Goal: Transaction & Acquisition: Purchase product/service

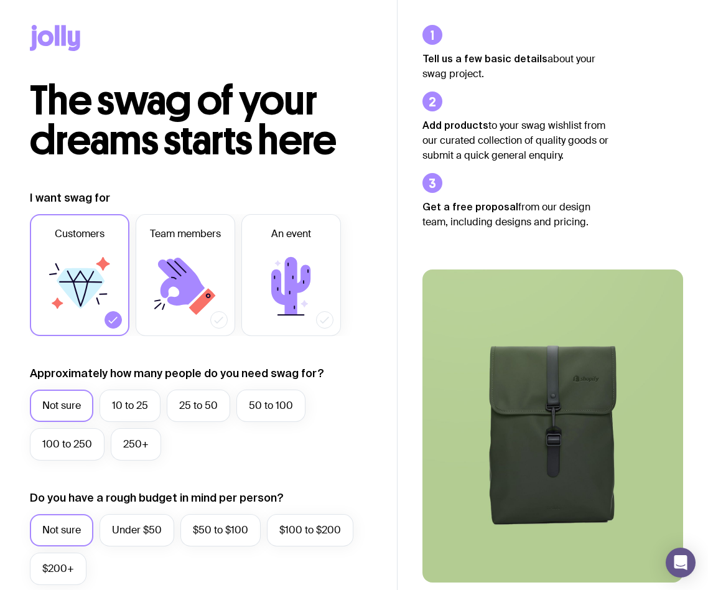
click at [54, 45] on icon at bounding box center [55, 38] width 50 height 26
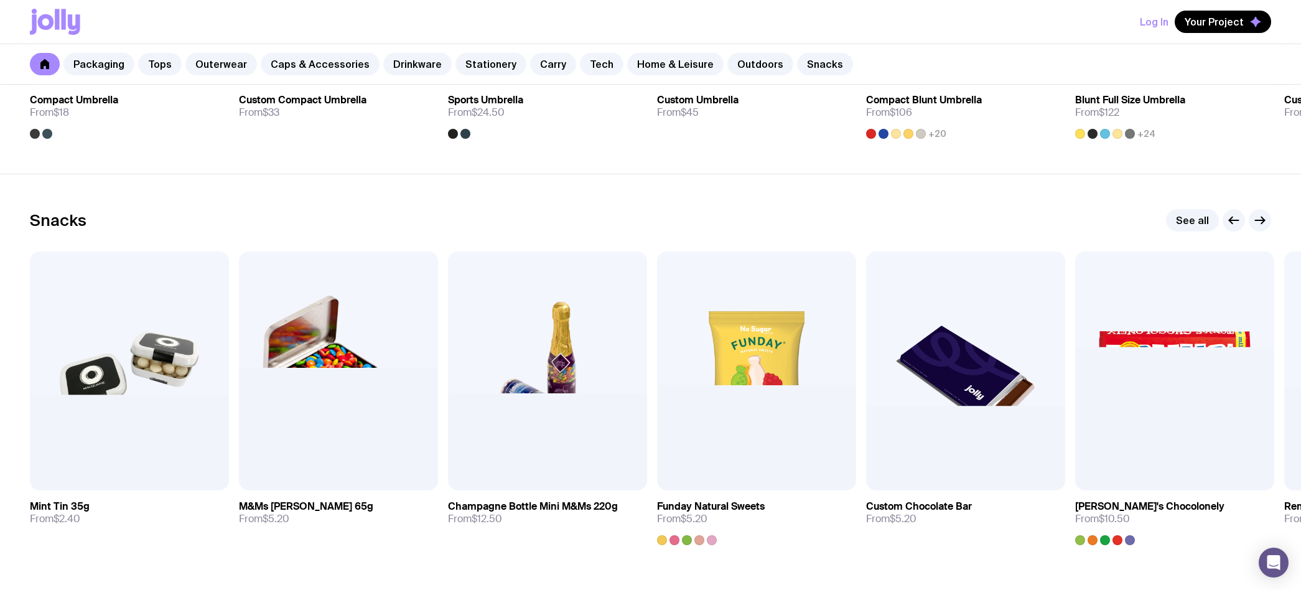
scroll to position [4269, 0]
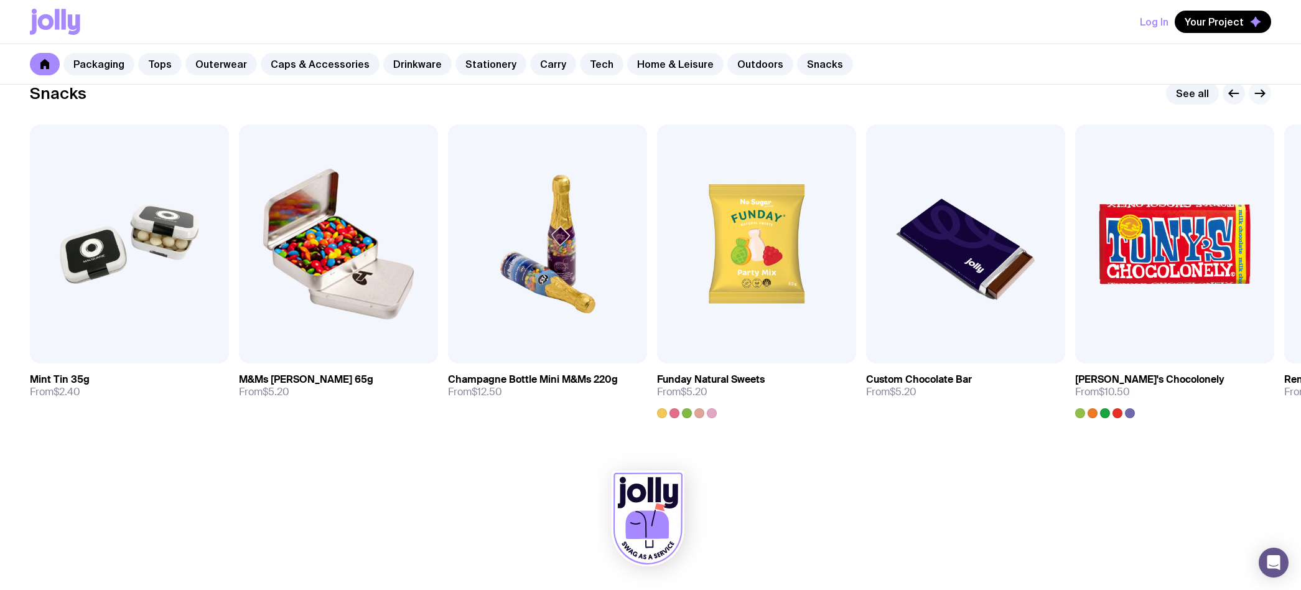
click at [707, 99] on button "button" at bounding box center [1259, 93] width 22 height 22
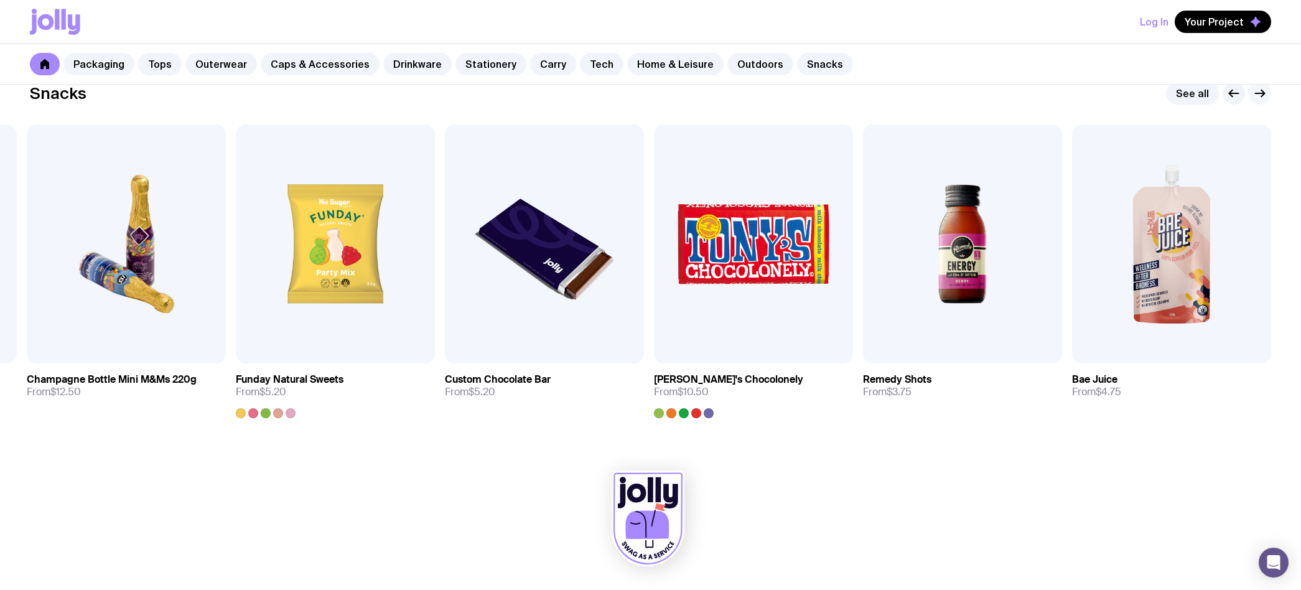
click at [707, 103] on button "button" at bounding box center [1259, 93] width 22 height 22
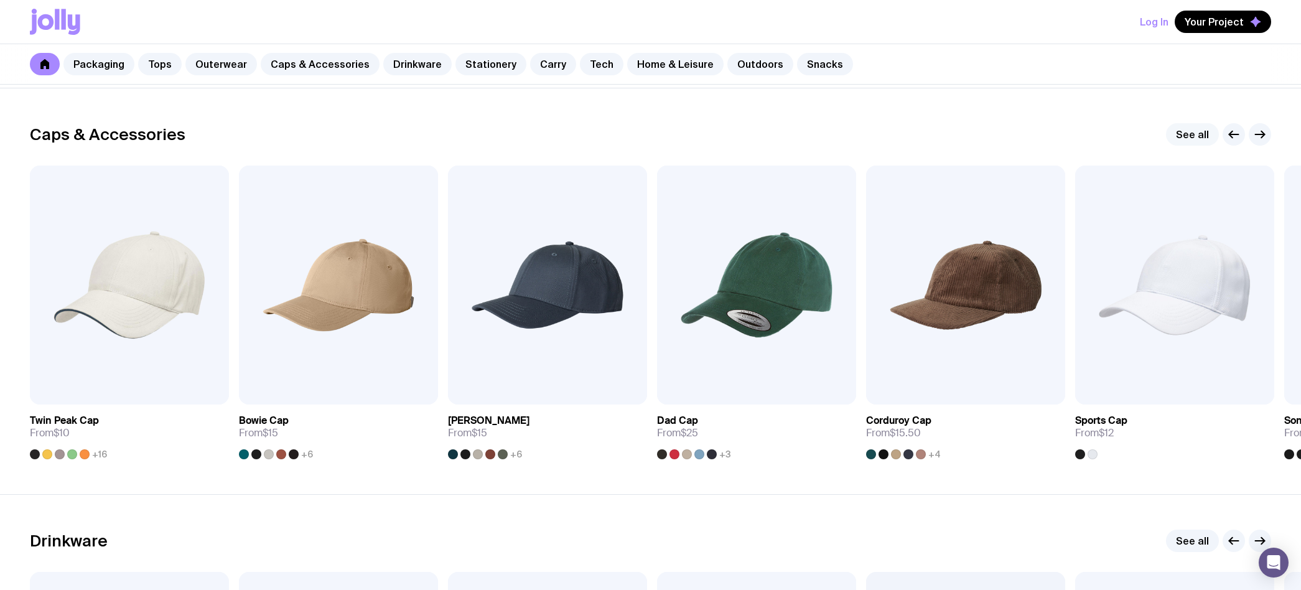
scroll to position [930, 0]
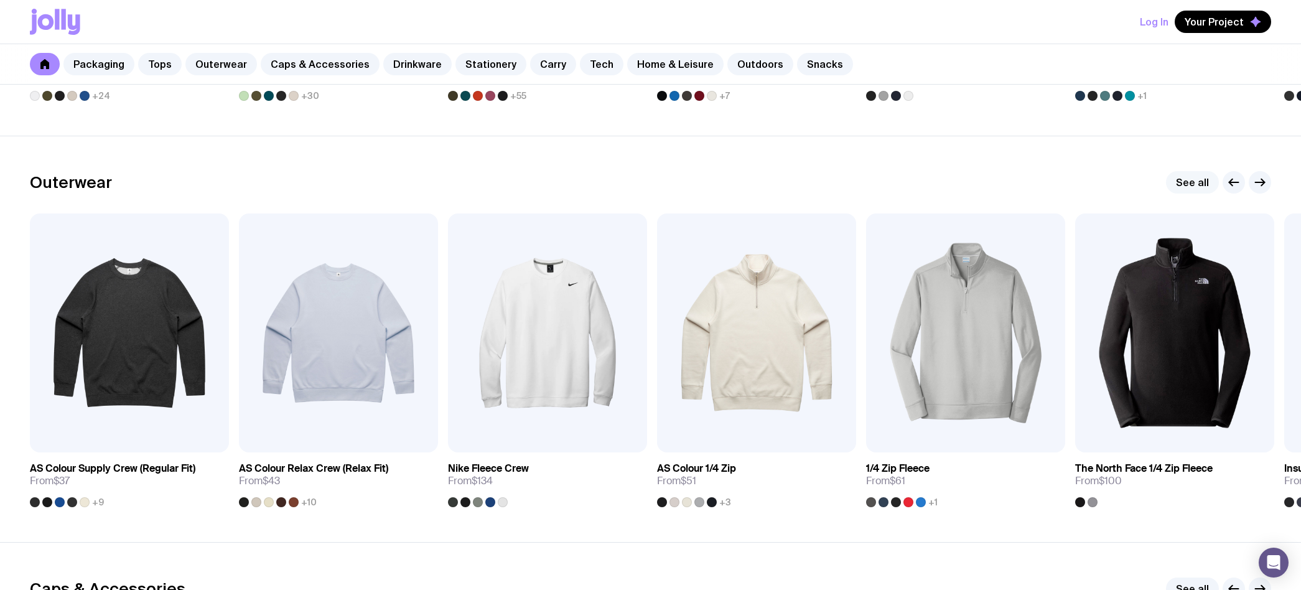
click at [707, 179] on link "See all" at bounding box center [1192, 182] width 53 height 22
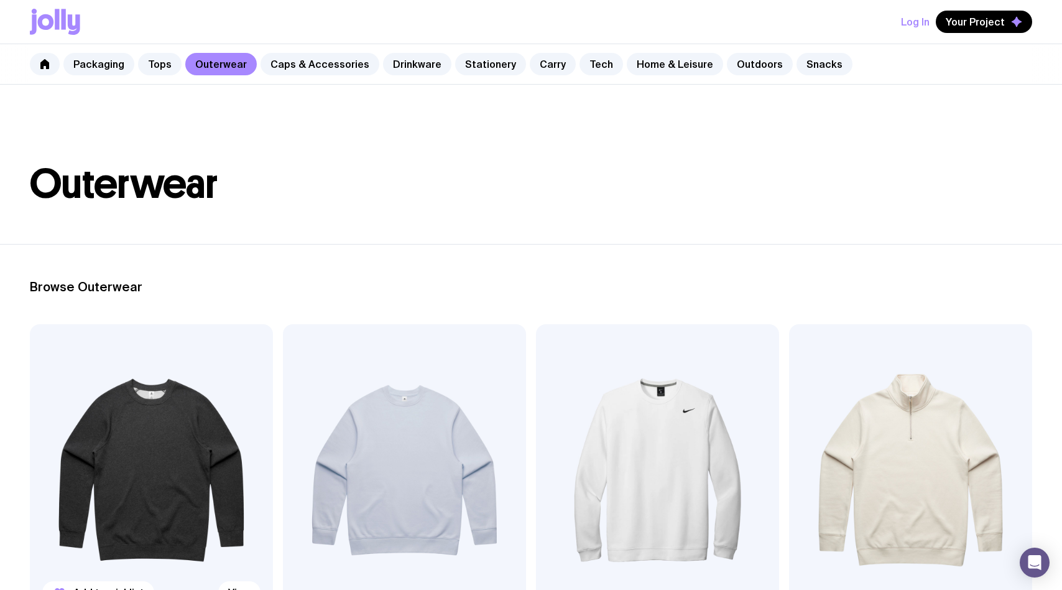
click at [152, 412] on img at bounding box center [151, 470] width 243 height 292
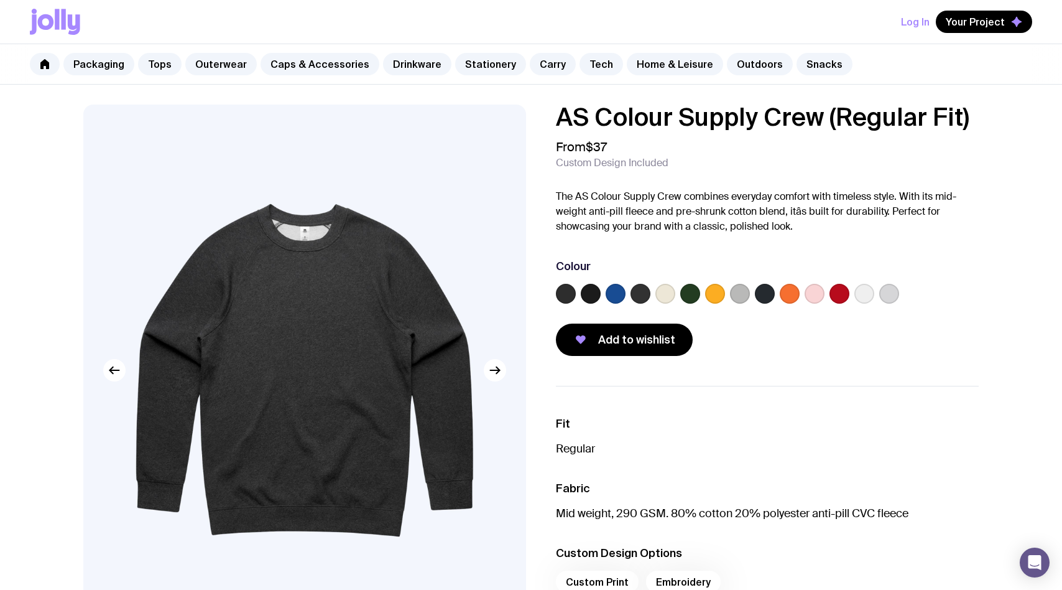
click at [707, 291] on label at bounding box center [889, 294] width 20 height 20
click at [0, 0] on input "radio" at bounding box center [0, 0] width 0 height 0
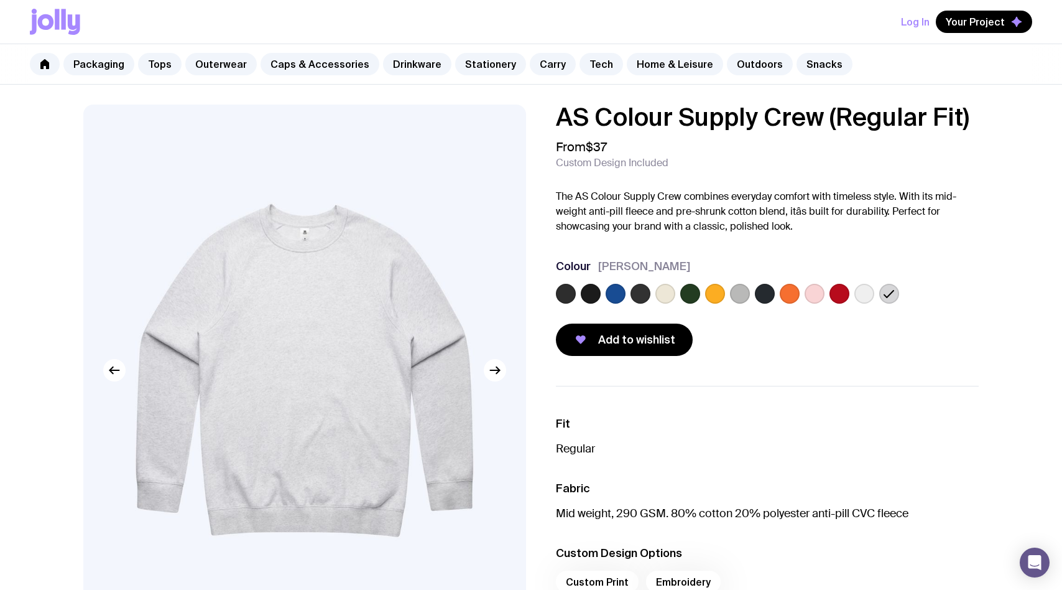
click at [707, 294] on label at bounding box center [865, 294] width 20 height 20
click at [0, 0] on input "radio" at bounding box center [0, 0] width 0 height 0
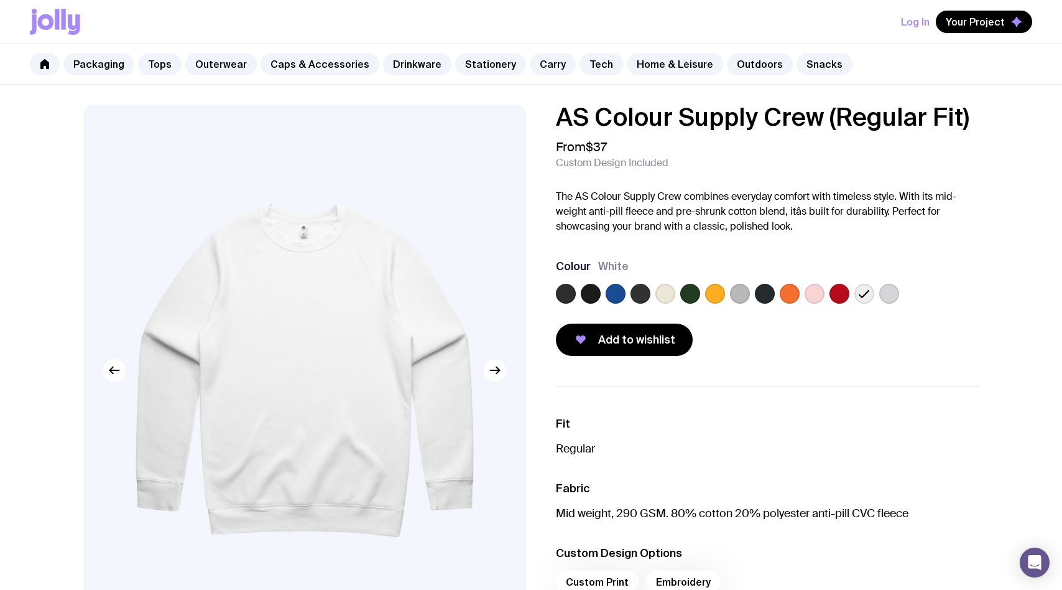
click at [707, 297] on label at bounding box center [840, 294] width 20 height 20
click at [0, 0] on input "radio" at bounding box center [0, 0] width 0 height 0
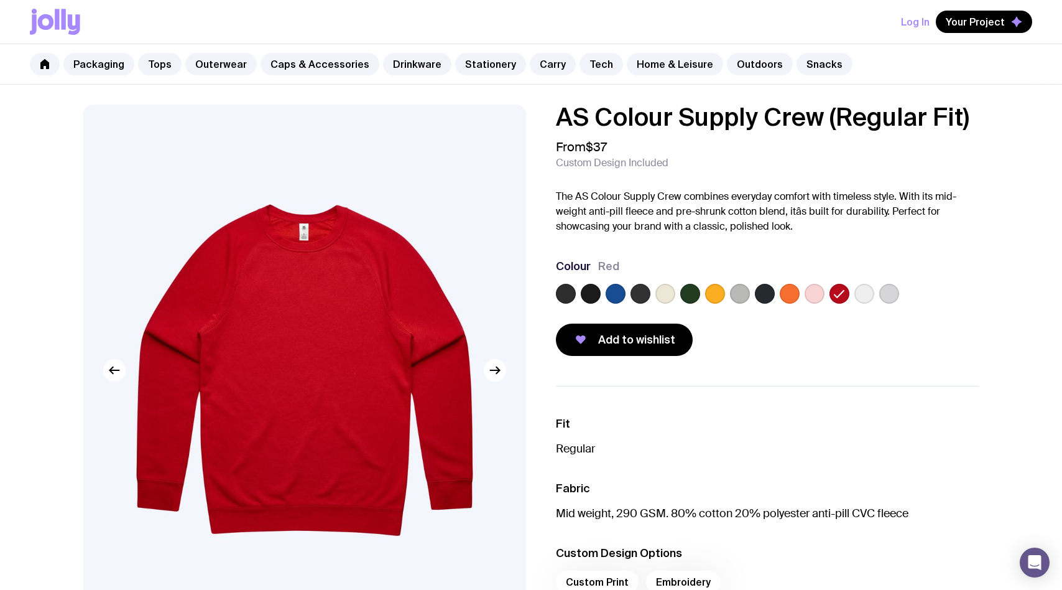
click at [707, 300] on label at bounding box center [815, 294] width 20 height 20
click at [0, 0] on input "radio" at bounding box center [0, 0] width 0 height 0
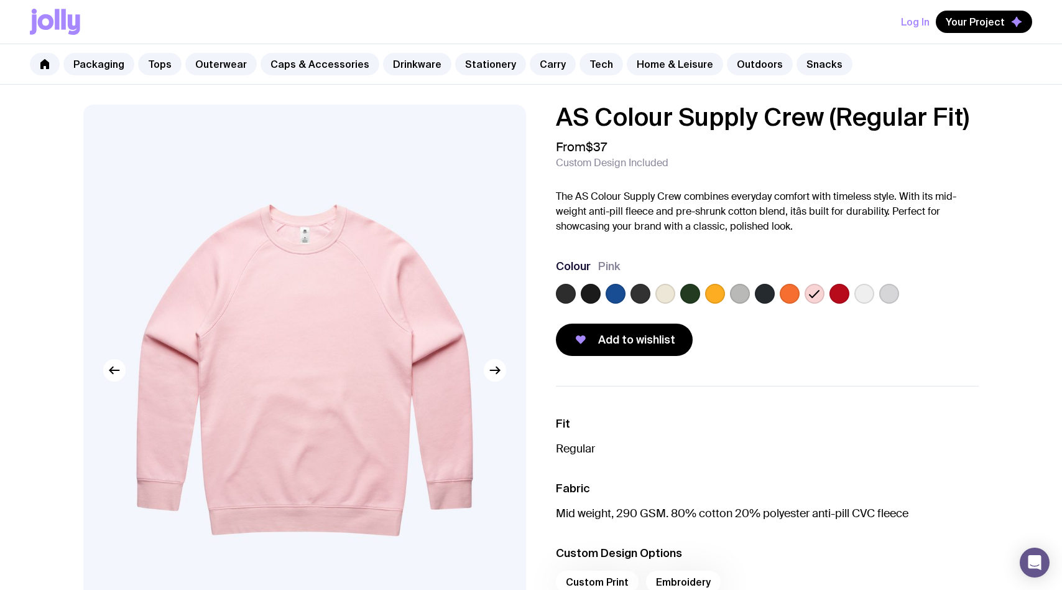
click at [707, 296] on label at bounding box center [790, 294] width 20 height 20
click at [0, 0] on input "radio" at bounding box center [0, 0] width 0 height 0
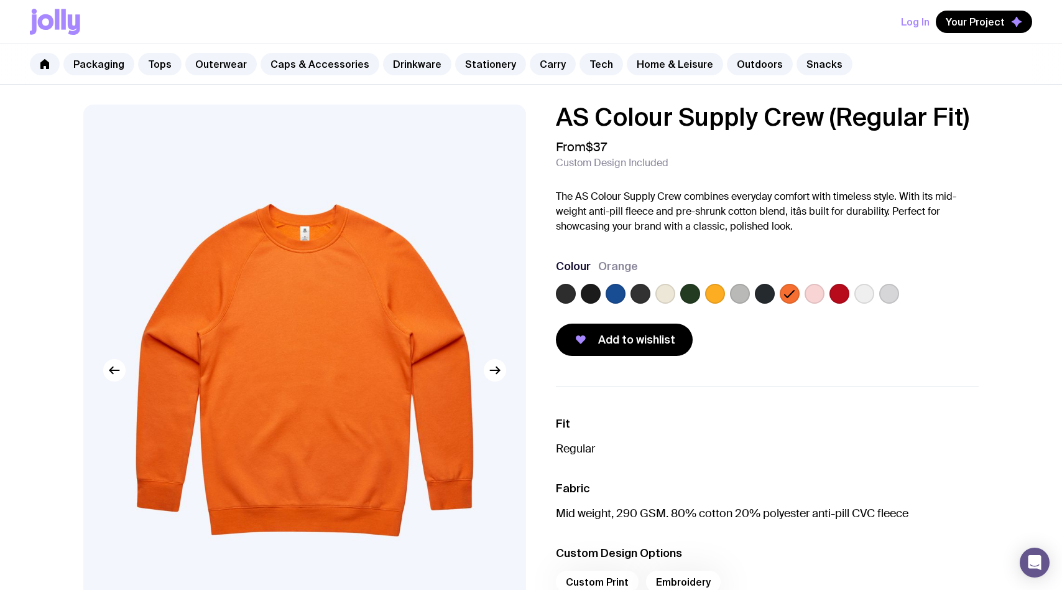
click at [707, 298] on label at bounding box center [765, 294] width 20 height 20
click at [0, 0] on input "radio" at bounding box center [0, 0] width 0 height 0
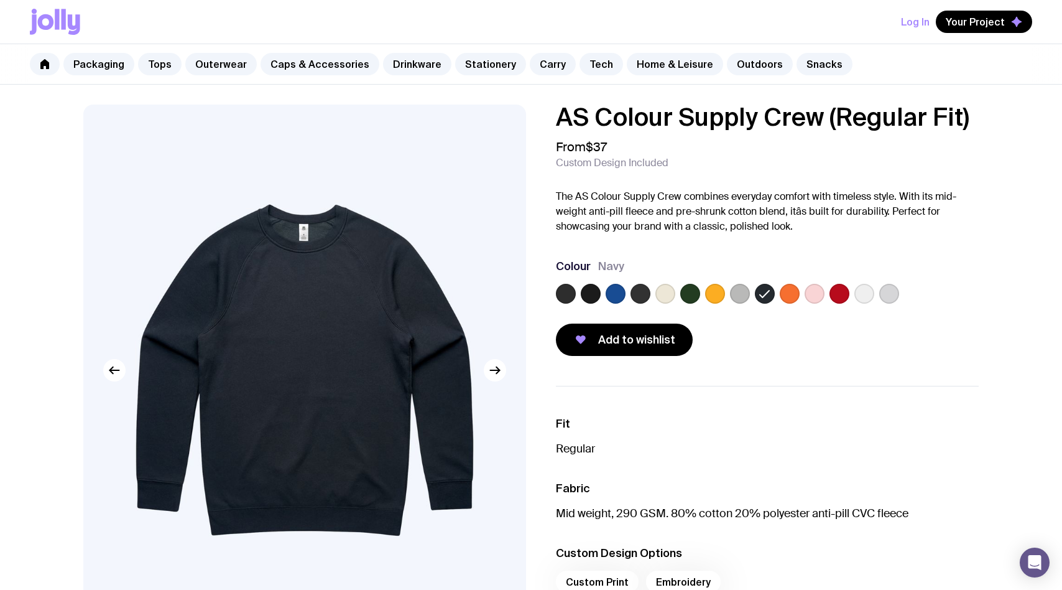
click at [707, 296] on label at bounding box center [740, 294] width 20 height 20
click at [0, 0] on input "radio" at bounding box center [0, 0] width 0 height 0
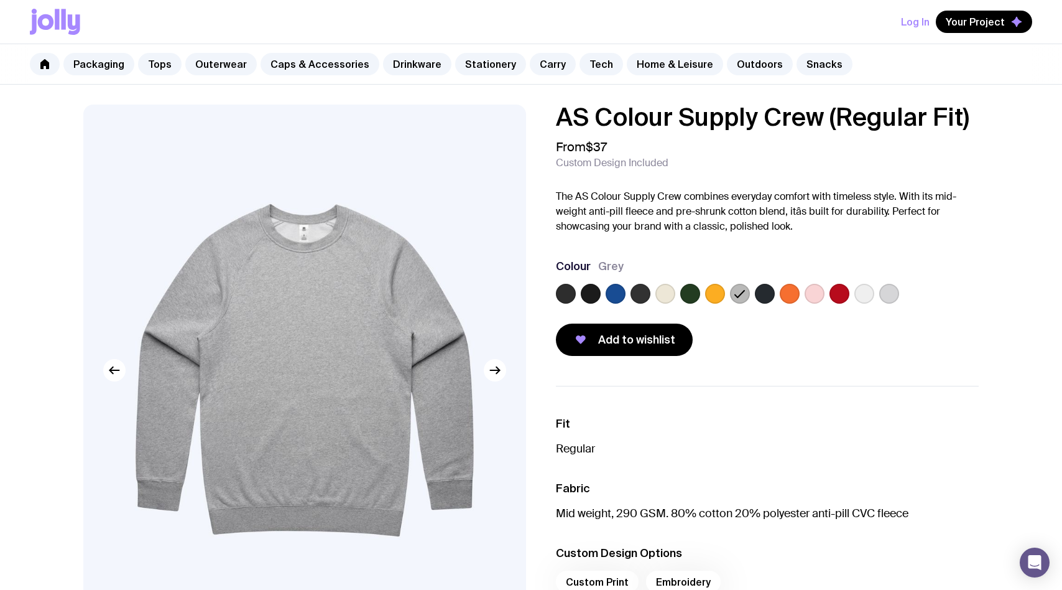
click at [707, 292] on label at bounding box center [715, 294] width 20 height 20
click at [0, 0] on input "radio" at bounding box center [0, 0] width 0 height 0
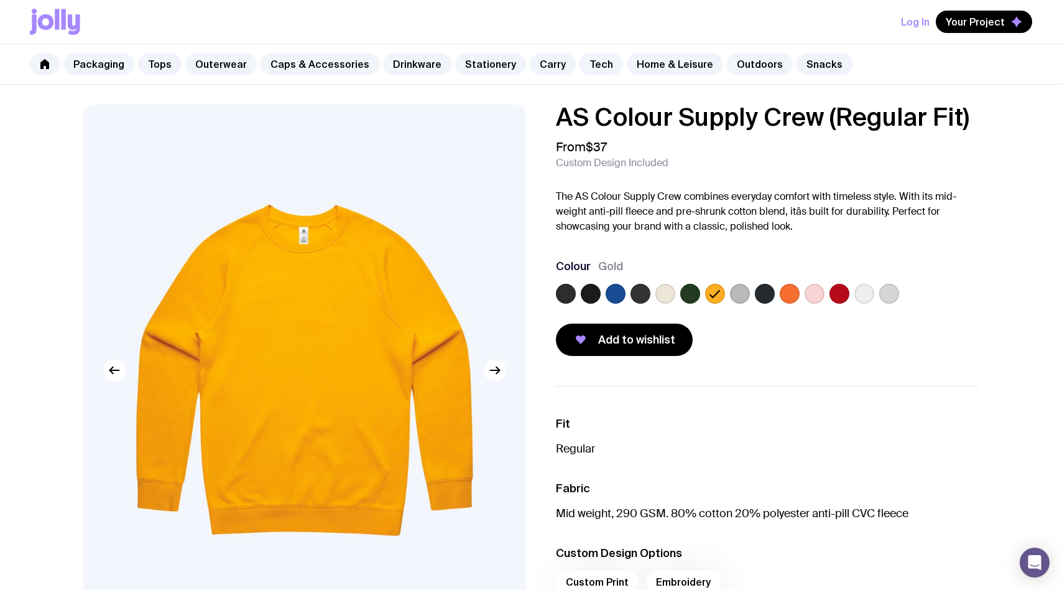
click at [688, 300] on label at bounding box center [690, 294] width 20 height 20
click at [0, 0] on input "radio" at bounding box center [0, 0] width 0 height 0
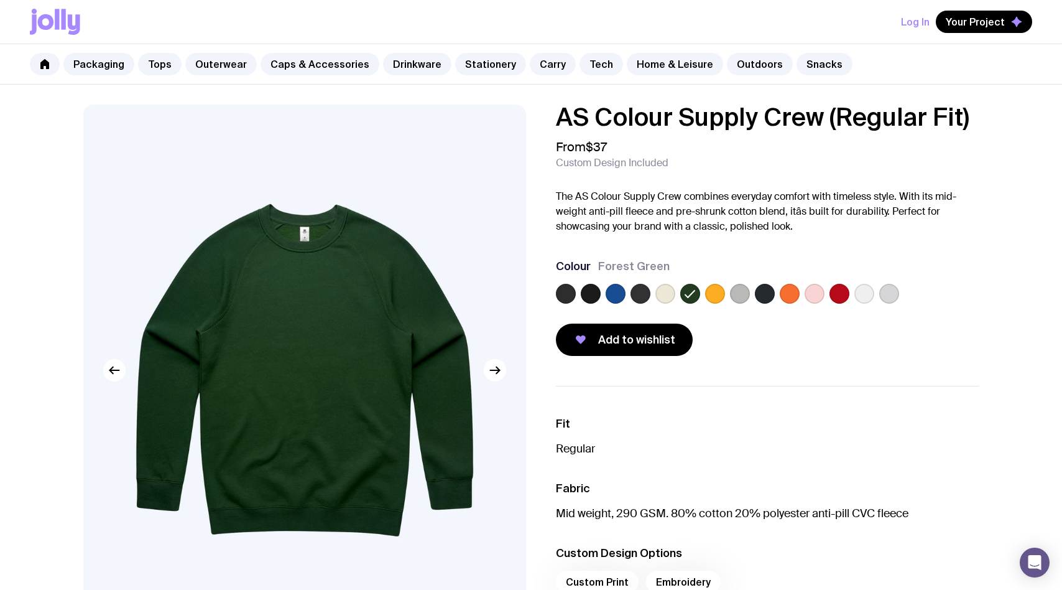
click at [674, 299] on div at bounding box center [666, 294] width 20 height 20
click at [647, 298] on label at bounding box center [641, 294] width 20 height 20
click at [0, 0] on input "radio" at bounding box center [0, 0] width 0 height 0
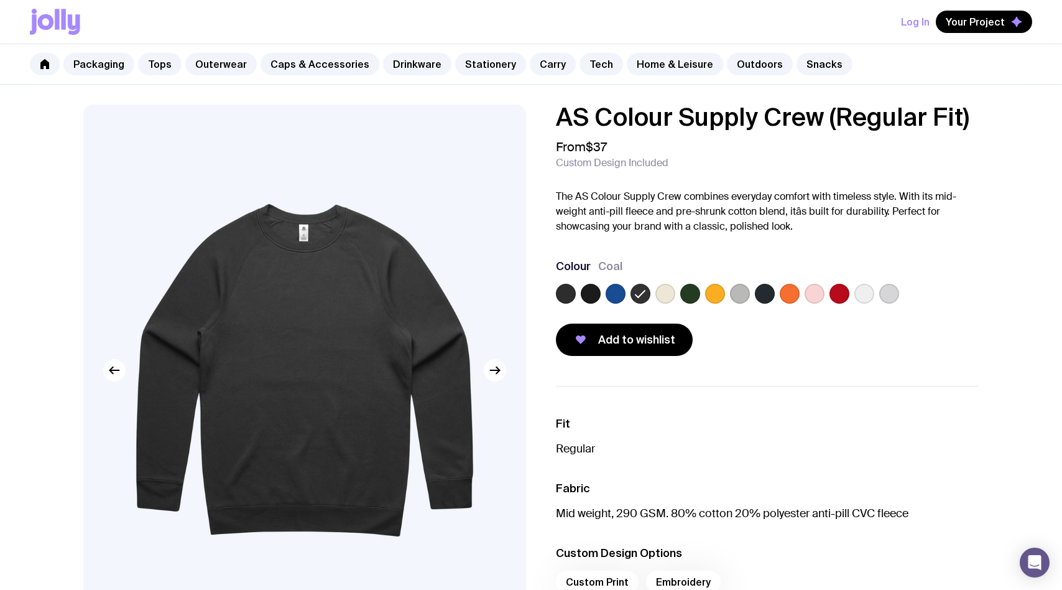
click at [661, 295] on label at bounding box center [666, 294] width 20 height 20
click at [0, 0] on input "radio" at bounding box center [0, 0] width 0 height 0
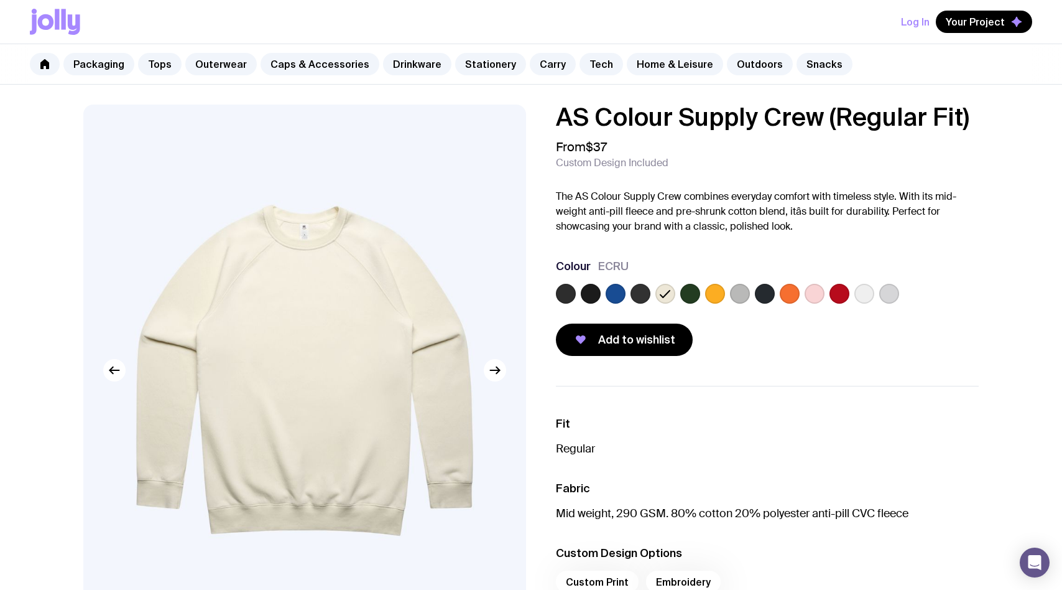
click at [640, 297] on label at bounding box center [641, 294] width 20 height 20
click at [0, 0] on input "radio" at bounding box center [0, 0] width 0 height 0
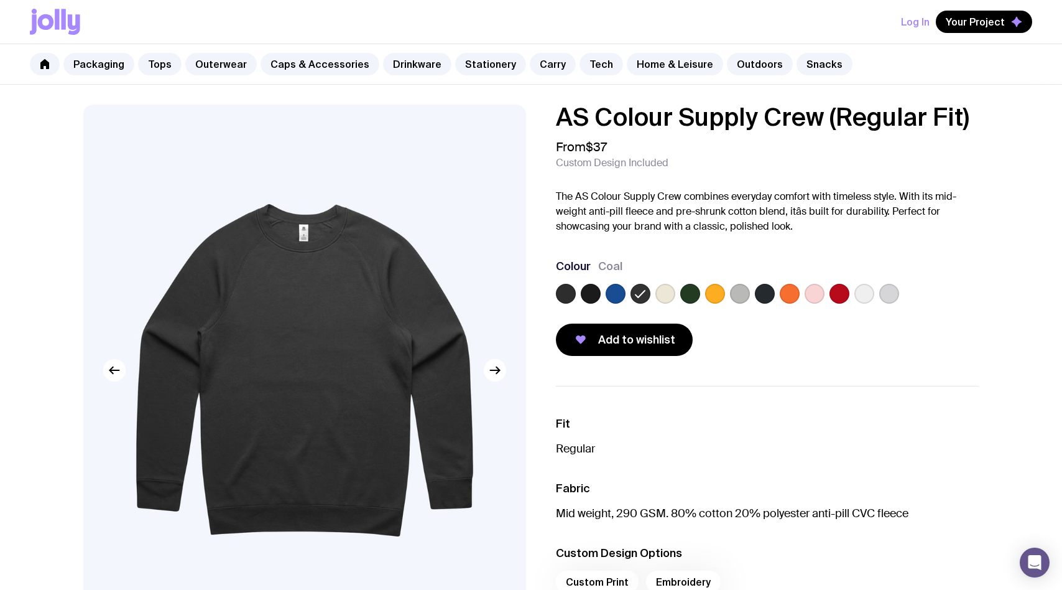
click at [619, 295] on label at bounding box center [616, 294] width 20 height 20
click at [0, 0] on input "radio" at bounding box center [0, 0] width 0 height 0
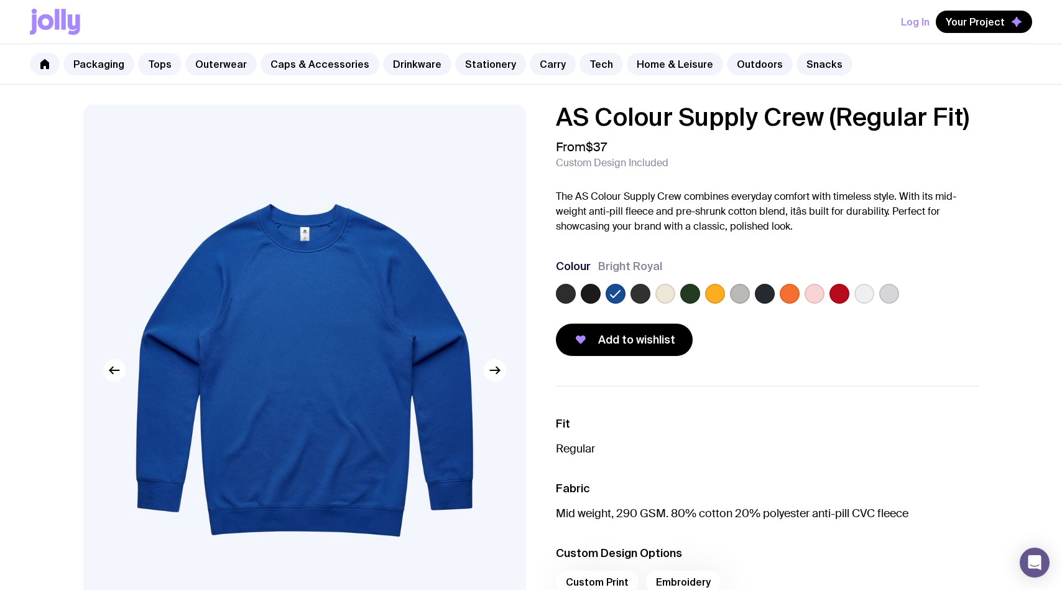
click at [585, 291] on label at bounding box center [591, 294] width 20 height 20
click at [0, 0] on input "radio" at bounding box center [0, 0] width 0 height 0
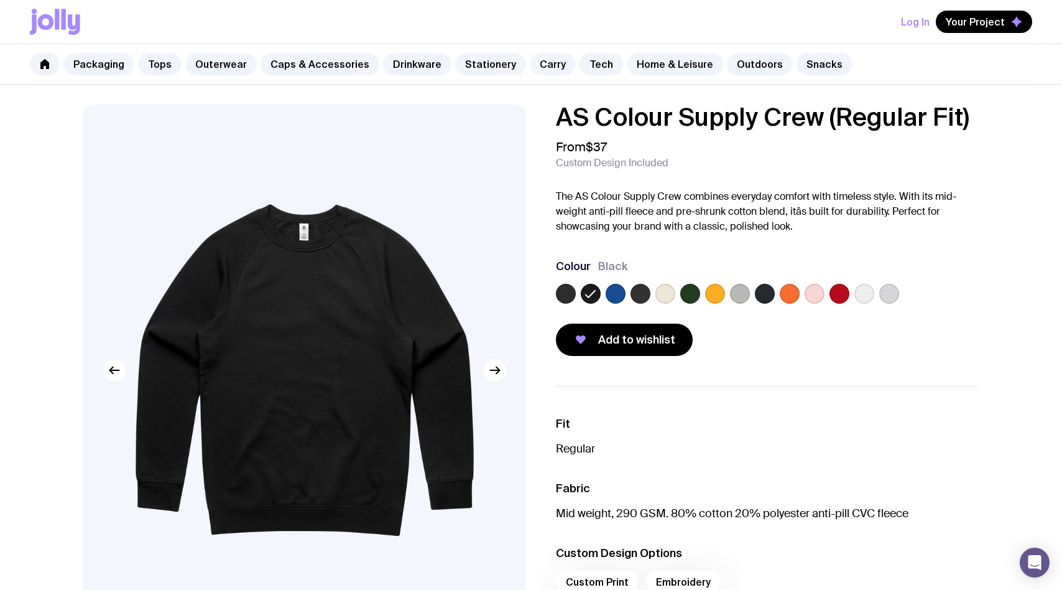
click at [550, 298] on div "AS Colour Supply Crew (Regular Fit) From $37 Custom Design Included The AS Colo…" at bounding box center [757, 229] width 443 height 251
click at [552, 295] on div "AS Colour Supply Crew (Regular Fit) From $37 Custom Design Included The AS Colo…" at bounding box center [757, 229] width 443 height 251
click at [571, 286] on label at bounding box center [566, 294] width 20 height 20
click at [0, 0] on input "radio" at bounding box center [0, 0] width 0 height 0
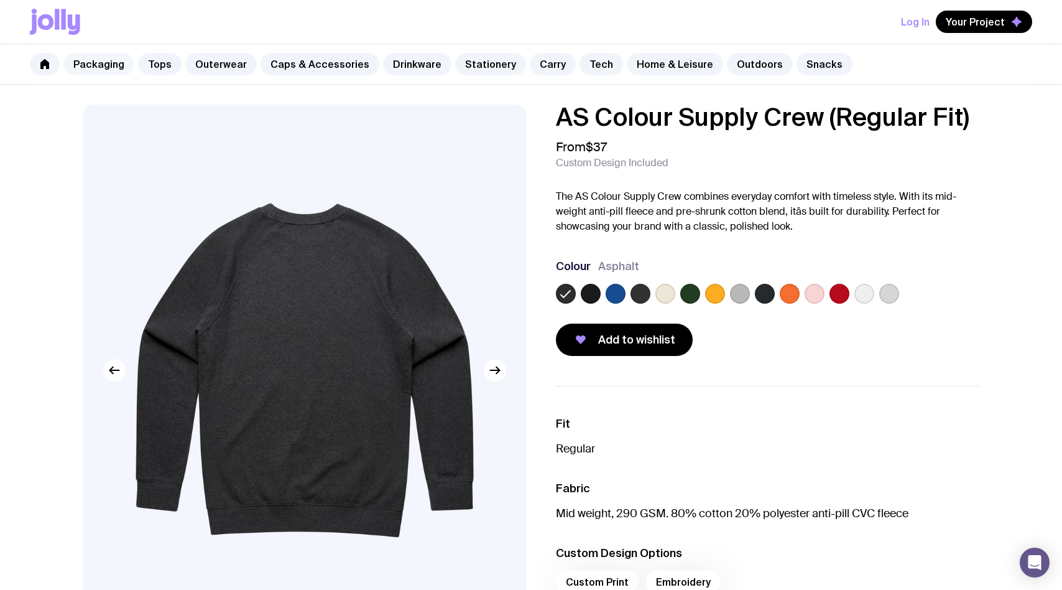
click at [118, 71] on link "Packaging" at bounding box center [98, 64] width 71 height 22
